Goal: Information Seeking & Learning: Learn about a topic

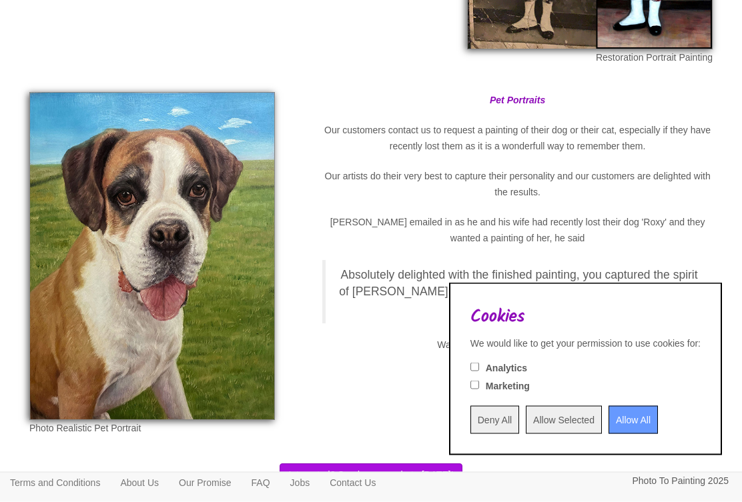
scroll to position [3905, 0]
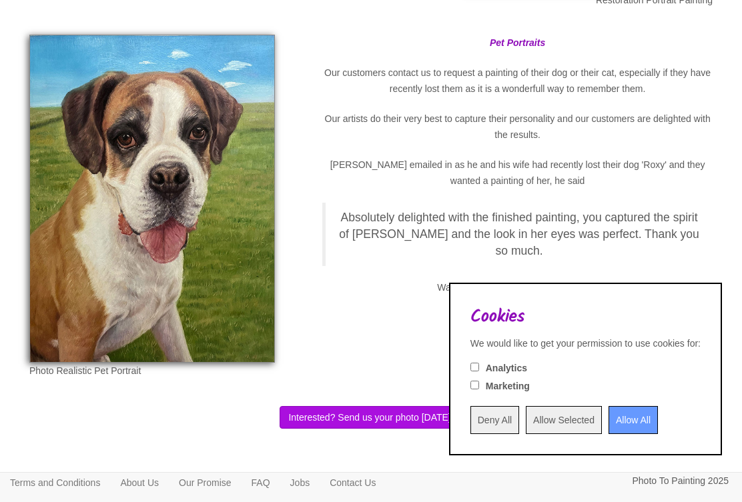
click at [612, 434] on input "Allow All" at bounding box center [632, 420] width 49 height 28
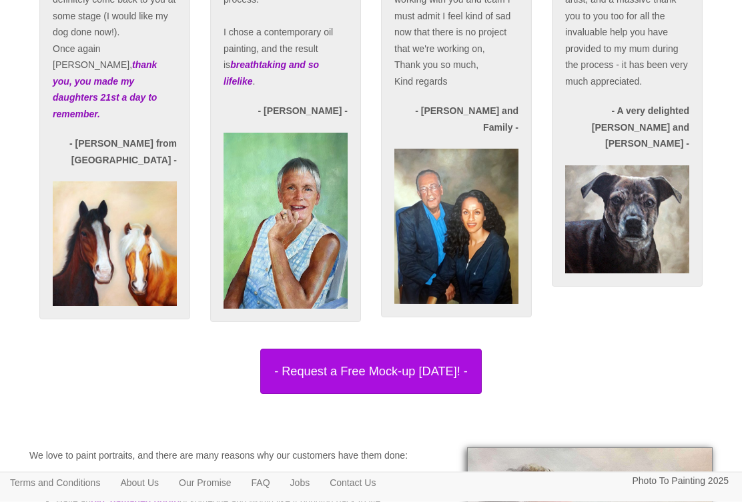
scroll to position [2413, 0]
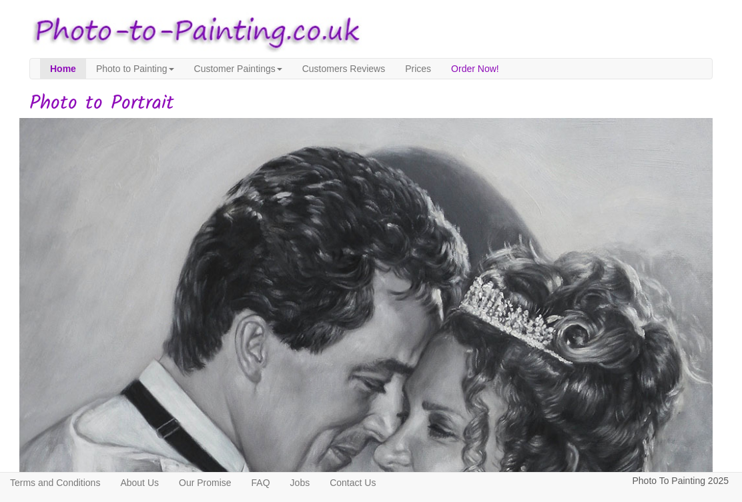
click at [129, 69] on link "Photo to Painting" at bounding box center [135, 69] width 98 height 20
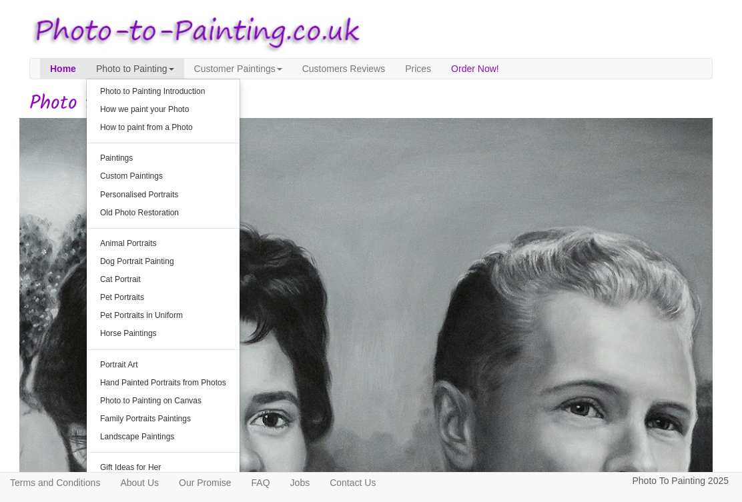
click at [129, 259] on link "Dog Portrait Painting" at bounding box center [163, 262] width 153 height 18
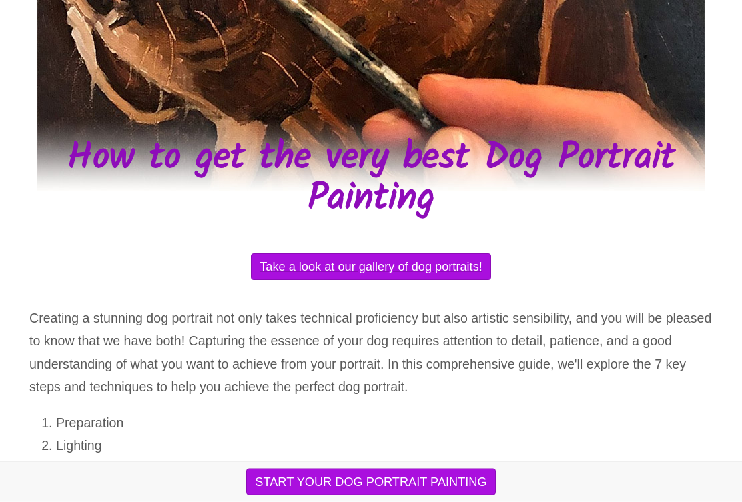
scroll to position [318, 0]
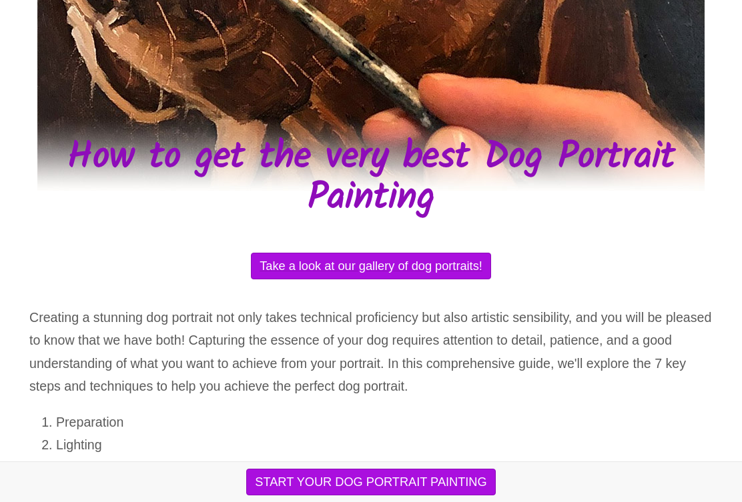
click at [309, 262] on button "Take a look at our gallery of dog portraits!" at bounding box center [371, 266] width 240 height 27
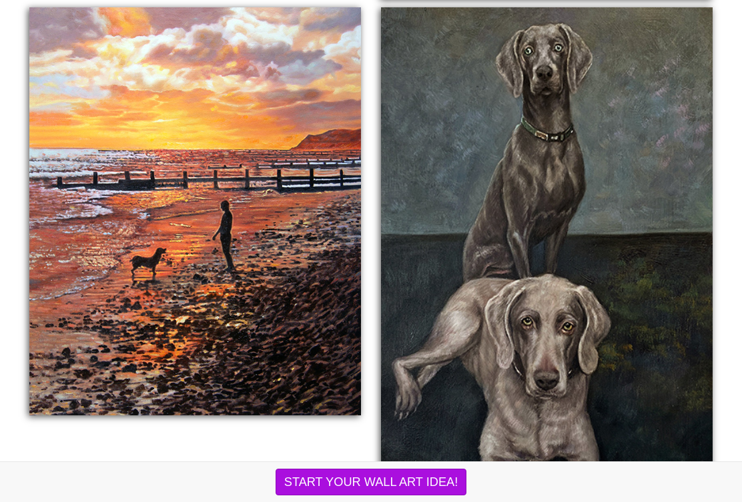
scroll to position [1312, 0]
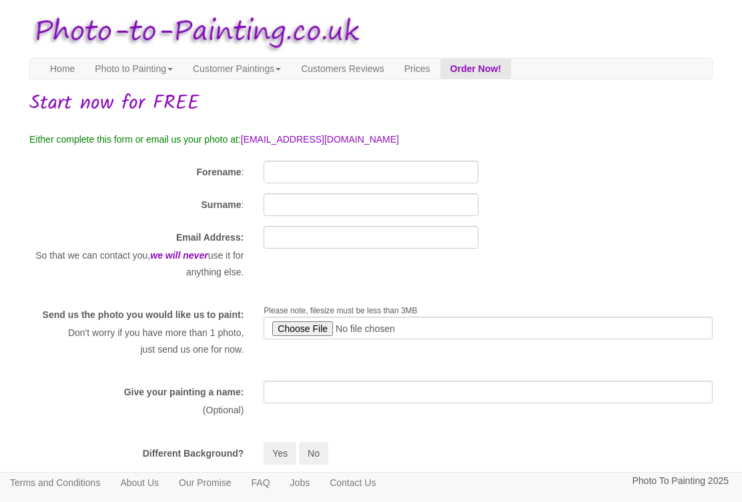
click at [440, 69] on link "Prices" at bounding box center [417, 69] width 46 height 20
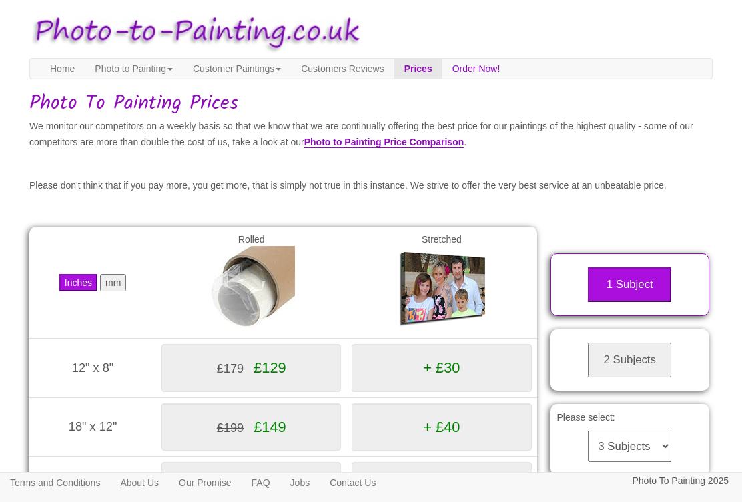
click at [464, 147] on link "Photo to Painting Price Comparison" at bounding box center [384, 142] width 160 height 11
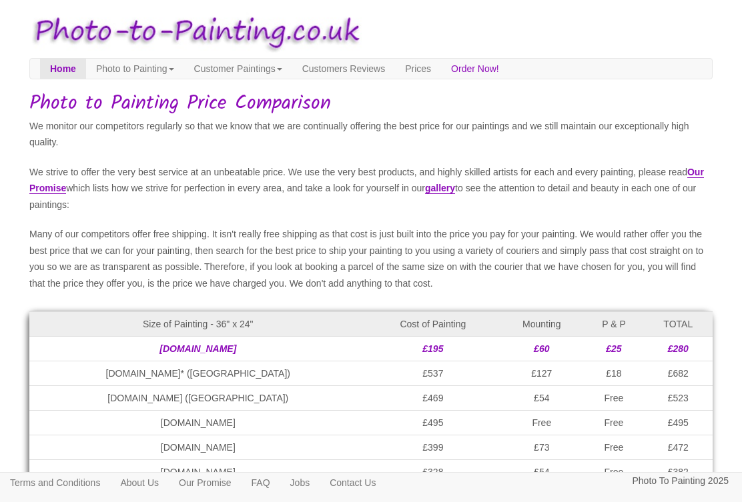
click at [127, 65] on link "Photo to Painting" at bounding box center [135, 69] width 98 height 20
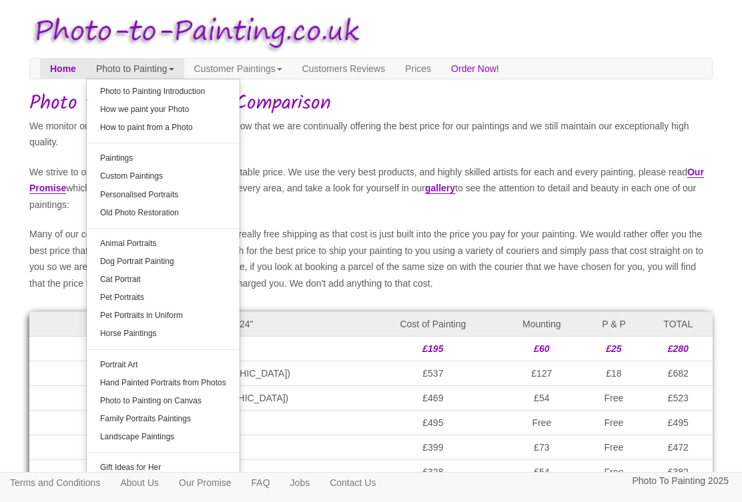
click at [263, 69] on link "Customer Paintings" at bounding box center [238, 69] width 108 height 20
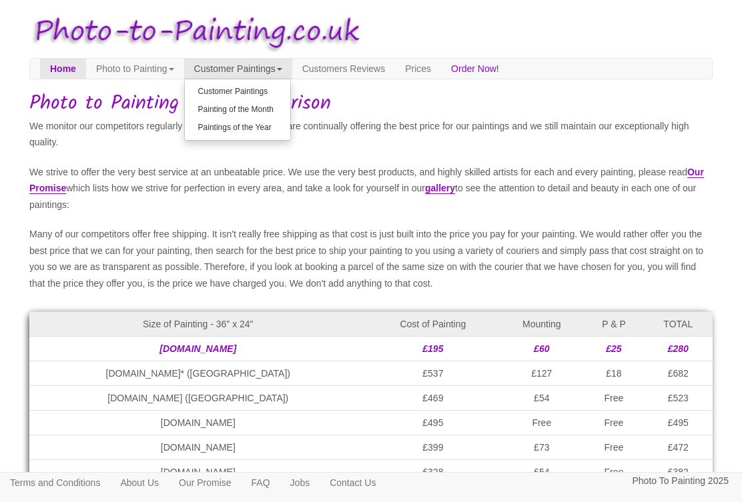
click at [227, 91] on link "Customer Paintings" at bounding box center [237, 92] width 105 height 18
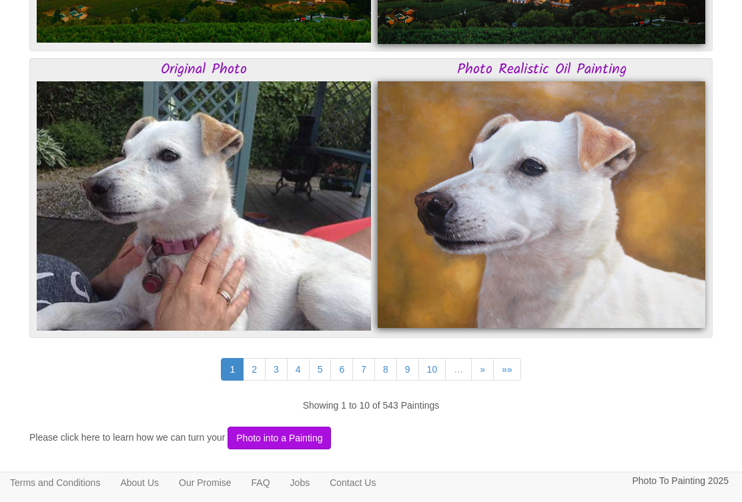
scroll to position [3434, 0]
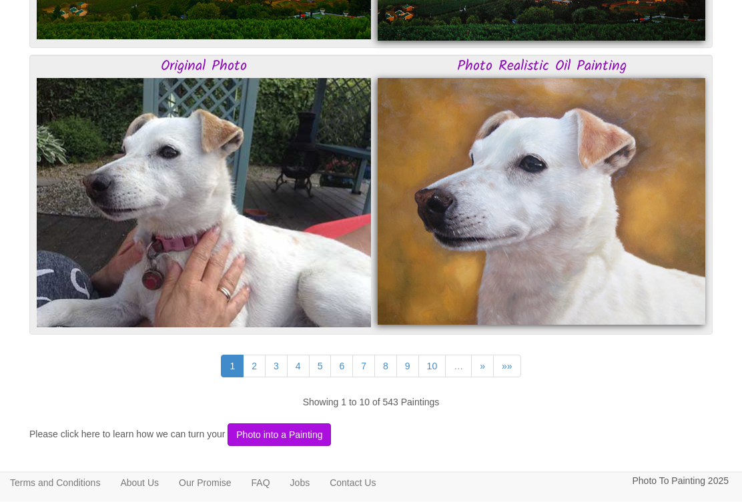
click at [246, 360] on link "2" at bounding box center [254, 367] width 23 height 23
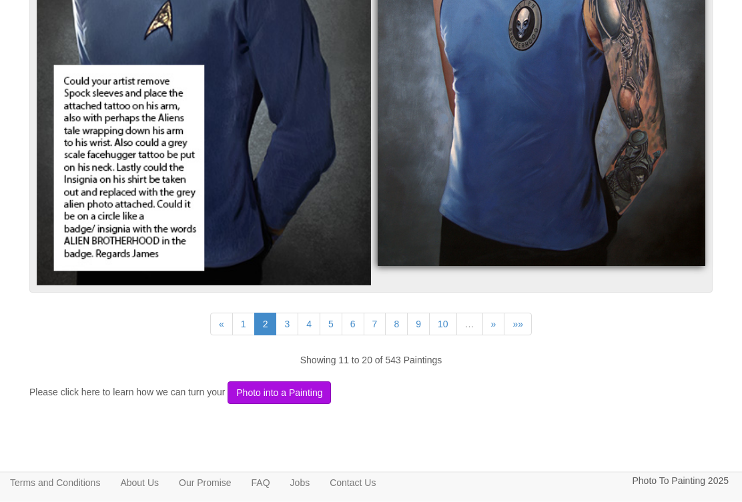
scroll to position [3484, 0]
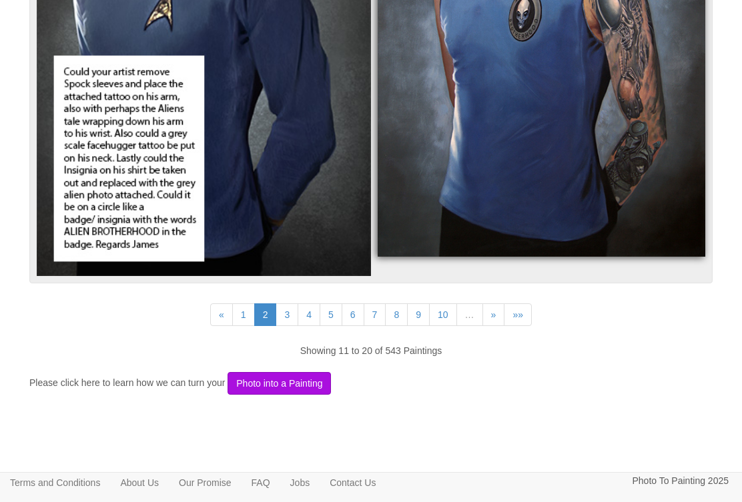
click at [279, 314] on link "3" at bounding box center [286, 314] width 23 height 23
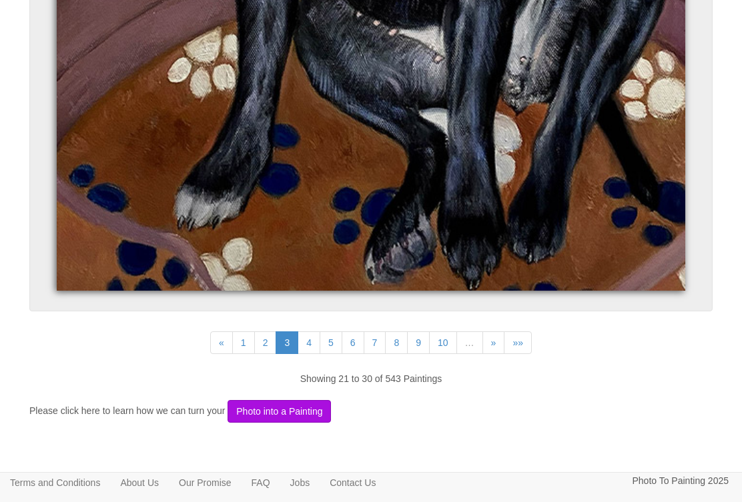
scroll to position [7691, 0]
